Goal: Find contact information: Find contact information

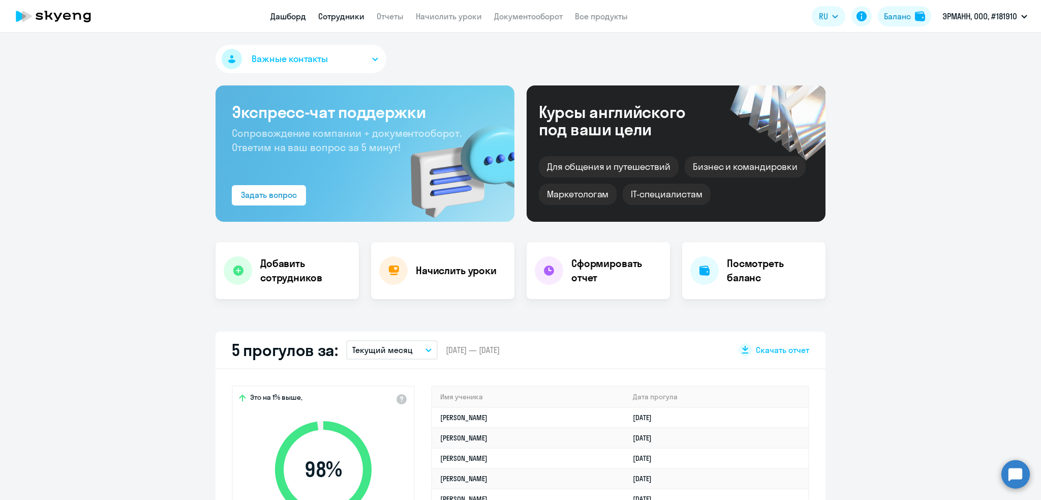
click at [348, 15] on link "Сотрудники" at bounding box center [341, 16] width 46 height 10
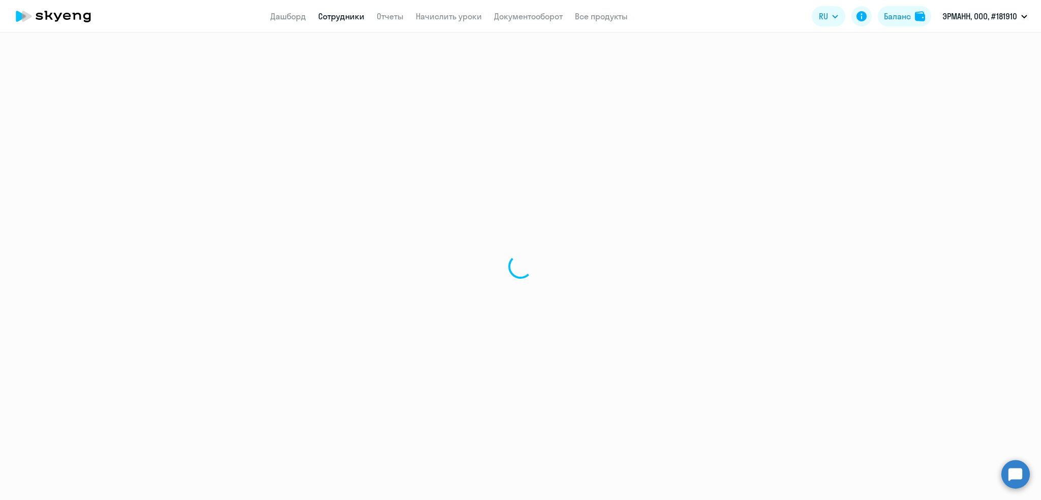
select select "30"
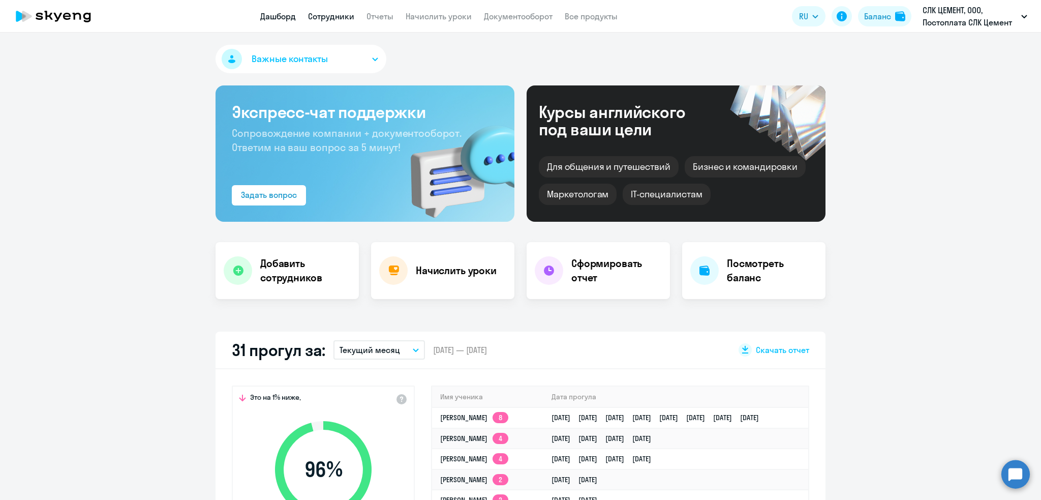
click at [336, 15] on link "Сотрудники" at bounding box center [331, 16] width 46 height 10
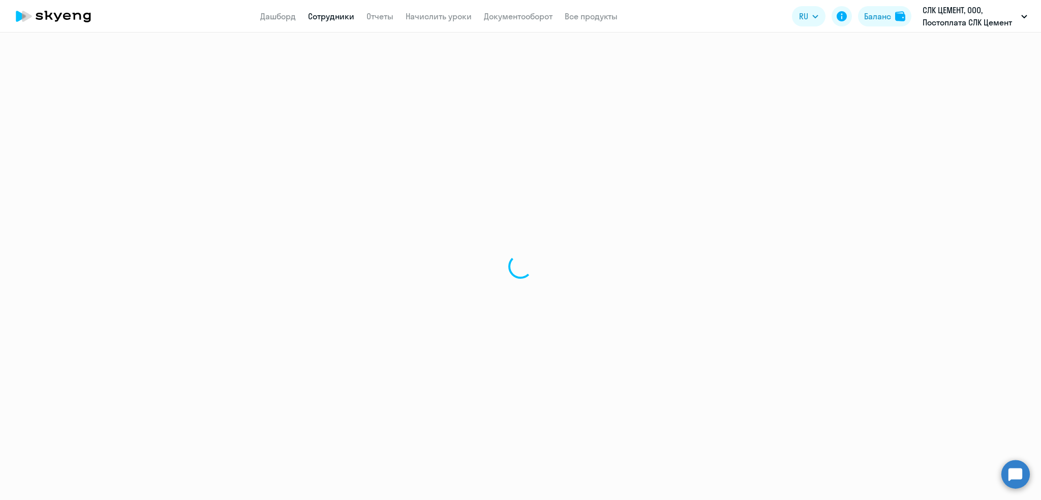
select select "30"
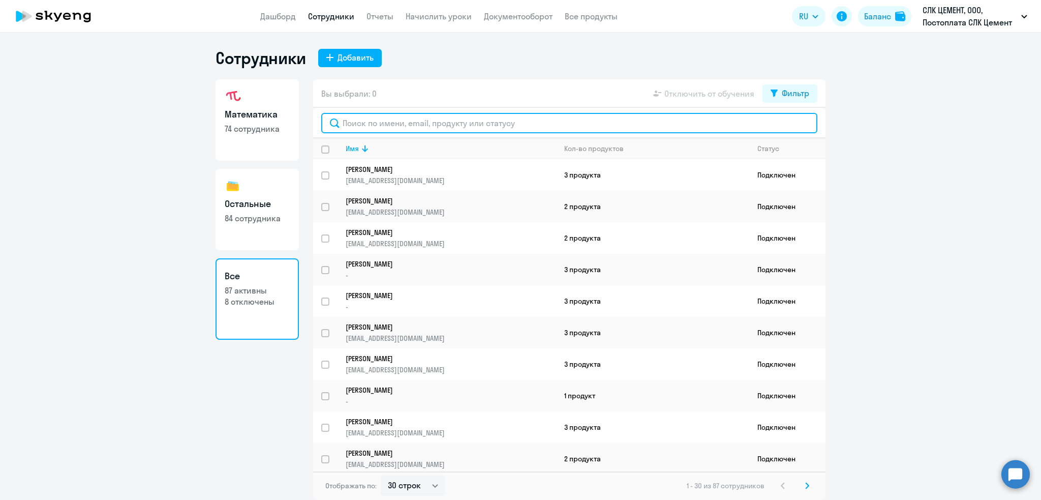
click at [385, 125] on input "text" at bounding box center [569, 123] width 496 height 20
click at [370, 124] on input "text" at bounding box center [569, 123] width 496 height 20
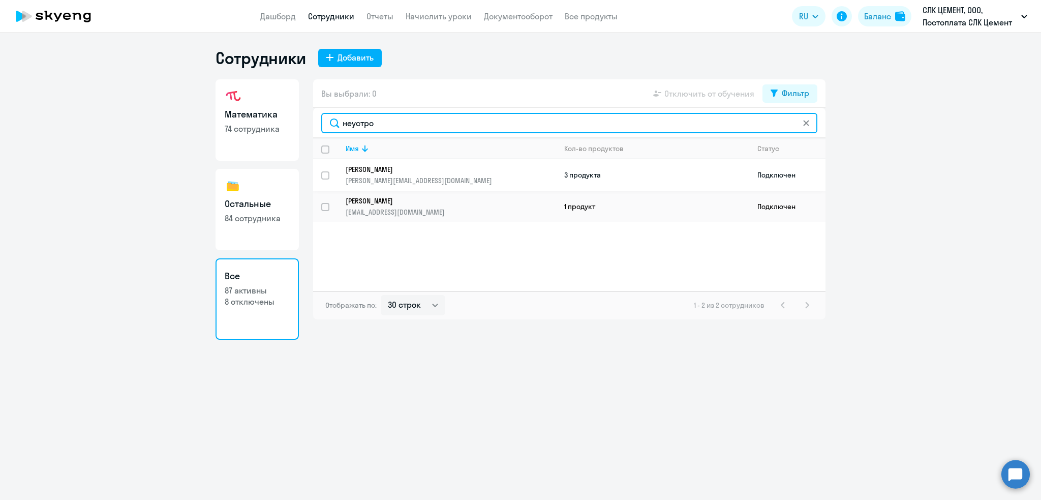
type input "неустро"
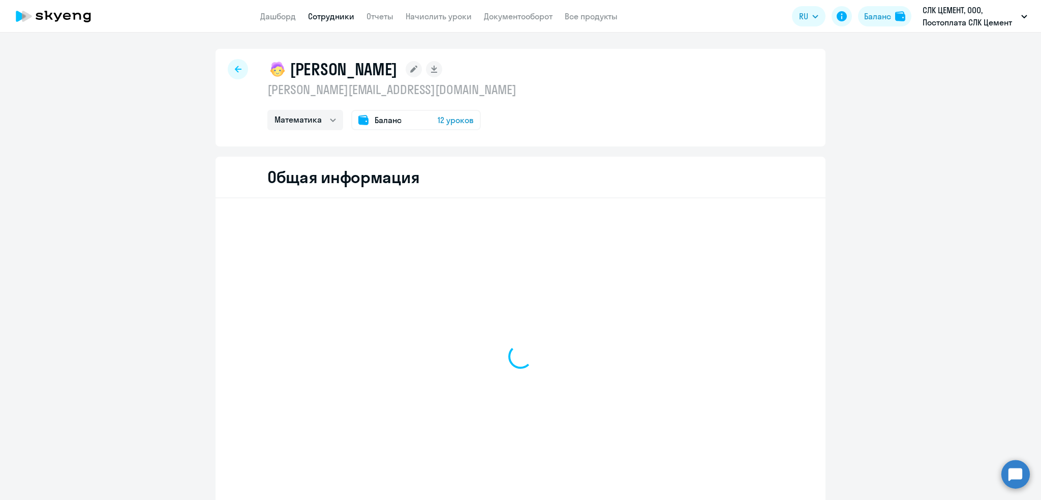
select select "math"
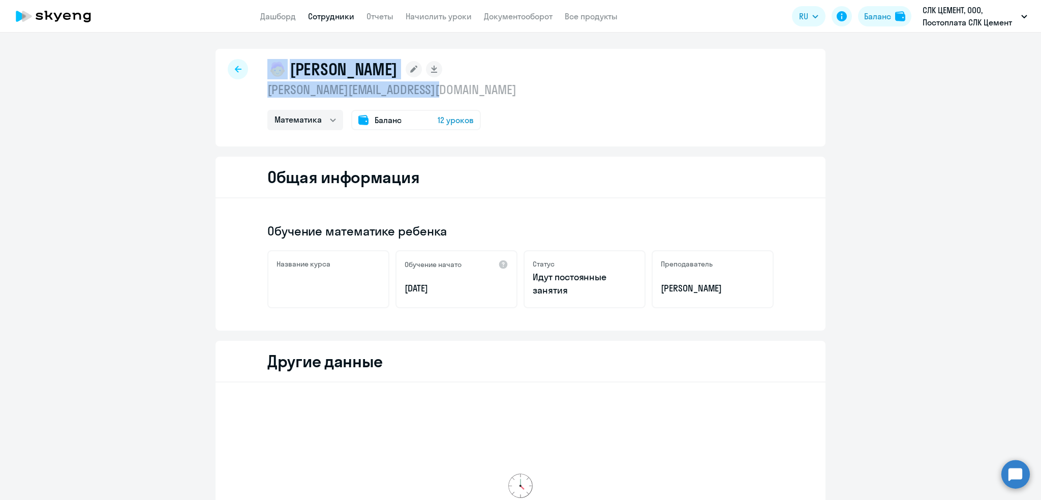
drag, startPoint x: 461, startPoint y: 93, endPoint x: 249, endPoint y: 85, distance: 212.7
click at [249, 85] on div "[PERSON_NAME] [PERSON_NAME][EMAIL_ADDRESS][DOMAIN_NAME] Математика Остальные Ба…" at bounding box center [521, 98] width 610 height 98
click at [314, 88] on p "[PERSON_NAME][EMAIL_ADDRESS][DOMAIN_NAME]" at bounding box center [391, 89] width 249 height 16
click at [259, 90] on div "[PERSON_NAME] [PERSON_NAME][EMAIL_ADDRESS][DOMAIN_NAME] Математика Остальные Ба…" at bounding box center [521, 98] width 610 height 98
drag, startPoint x: 262, startPoint y: 88, endPoint x: 437, endPoint y: 91, distance: 174.9
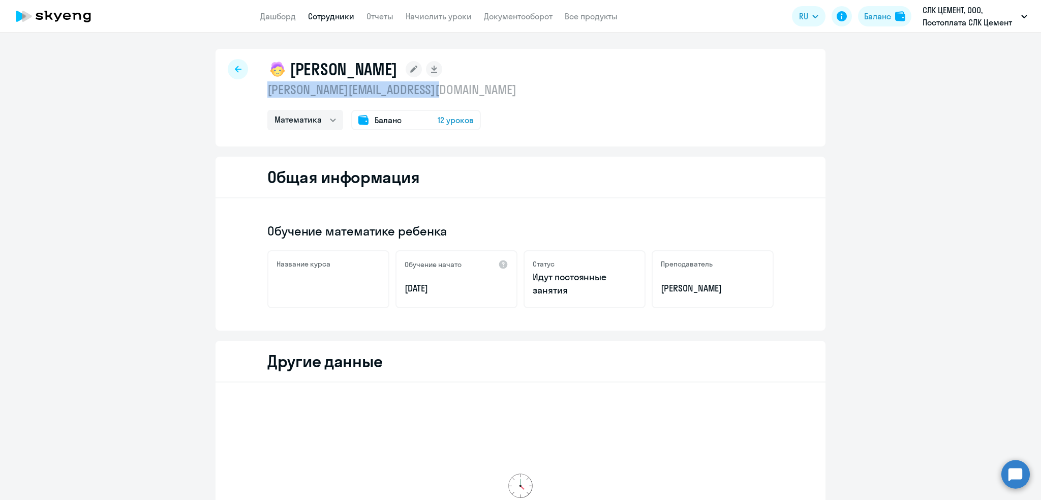
click at [437, 91] on p "[PERSON_NAME][EMAIL_ADDRESS][DOMAIN_NAME]" at bounding box center [391, 89] width 249 height 16
copy p "[PERSON_NAME][EMAIL_ADDRESS][DOMAIN_NAME]"
